Goal: Task Accomplishment & Management: Manage account settings

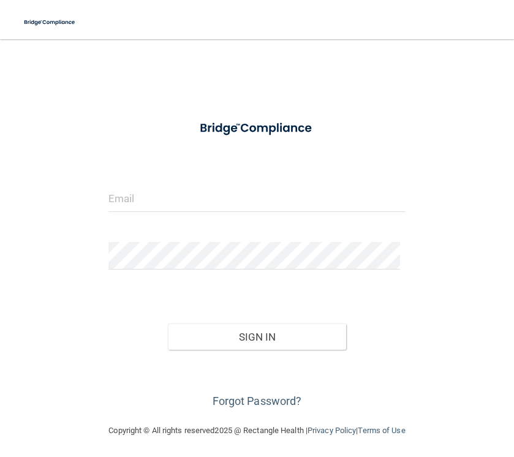
click at [198, 212] on div at bounding box center [257, 202] width 316 height 37
click at [198, 203] on input "email" at bounding box center [257, 198] width 298 height 28
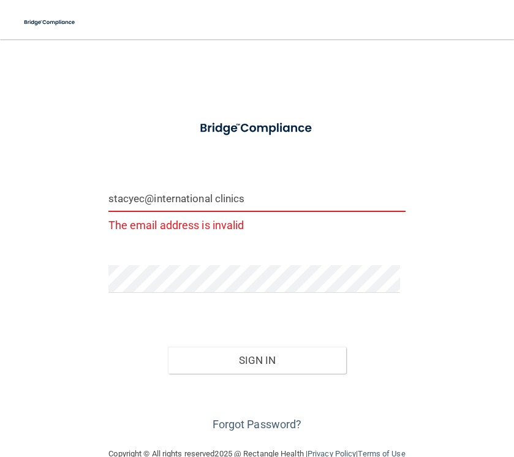
click at [215, 203] on input "stacyec@international clinics" at bounding box center [257, 198] width 298 height 28
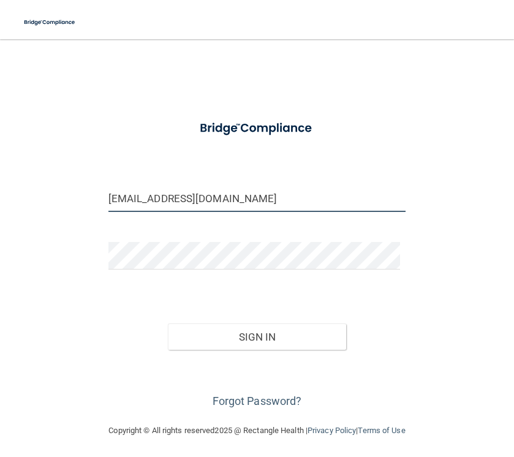
type input "[EMAIL_ADDRESS][DOMAIN_NAME]"
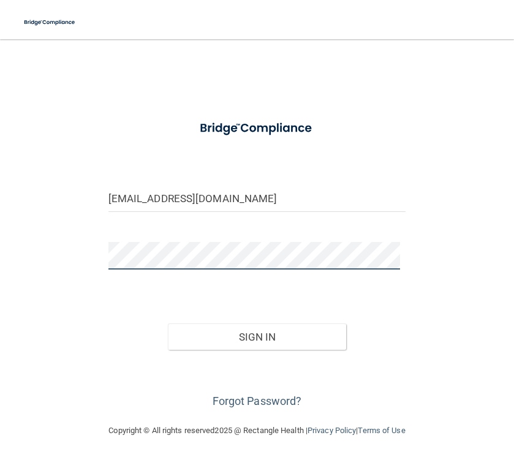
click at [168, 323] on button "Sign In" at bounding box center [257, 336] width 178 height 27
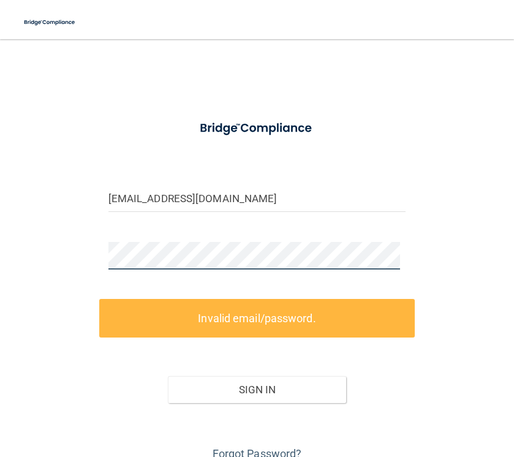
click at [28, 247] on div "[EMAIL_ADDRESS][DOMAIN_NAME] Invalid email/password. You don't have permission …" at bounding box center [256, 257] width 465 height 412
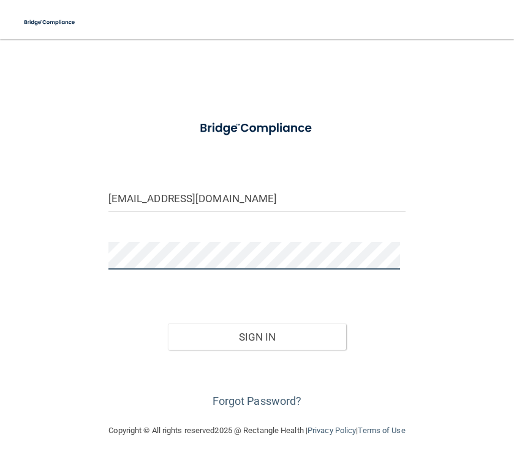
click at [168, 323] on button "Sign In" at bounding box center [257, 336] width 178 height 27
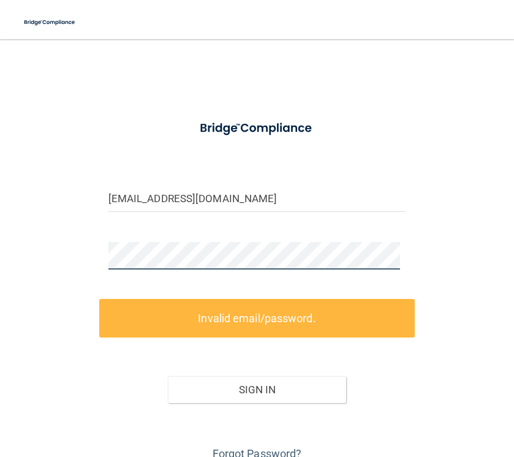
click at [61, 259] on div "[EMAIL_ADDRESS][DOMAIN_NAME] Invalid email/password. You don't have permission …" at bounding box center [256, 257] width 465 height 412
